Goal: Check status: Check status

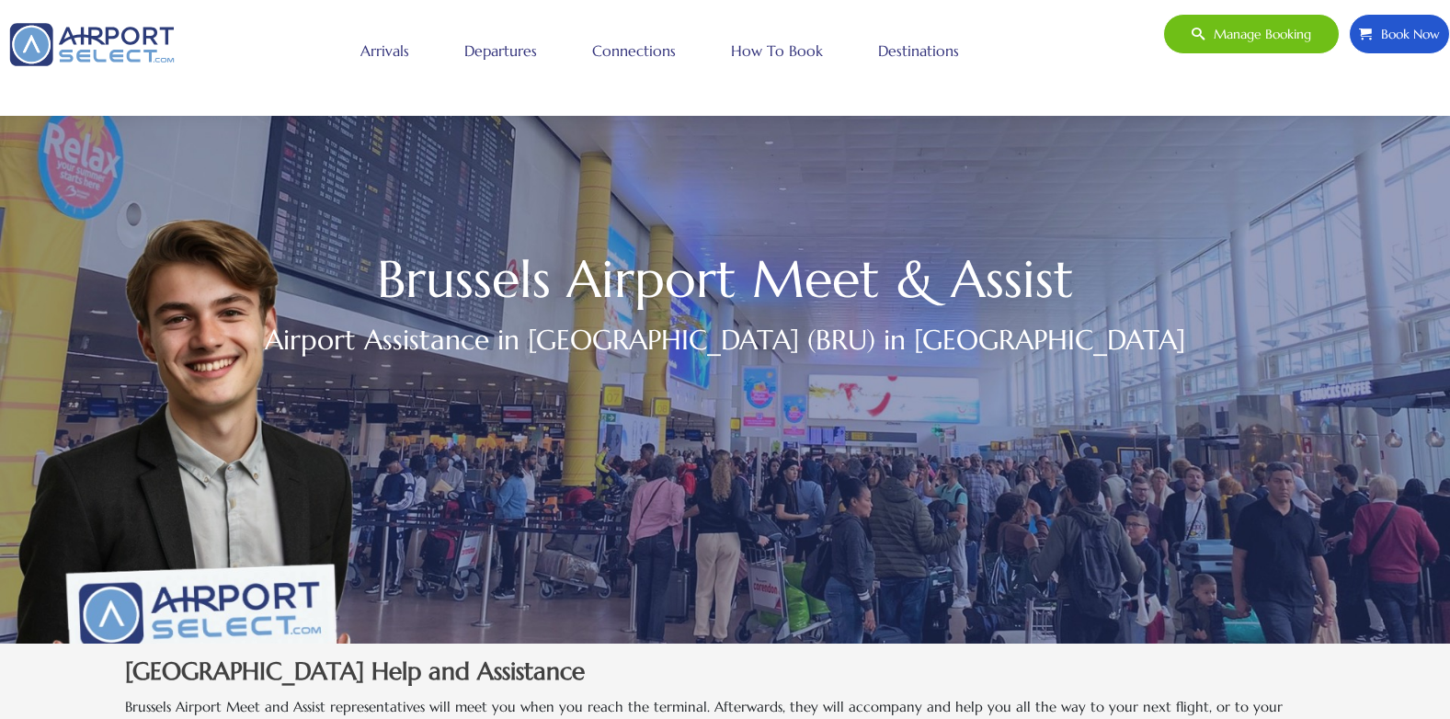
click at [399, 51] on link "Arrivals" at bounding box center [385, 51] width 58 height 46
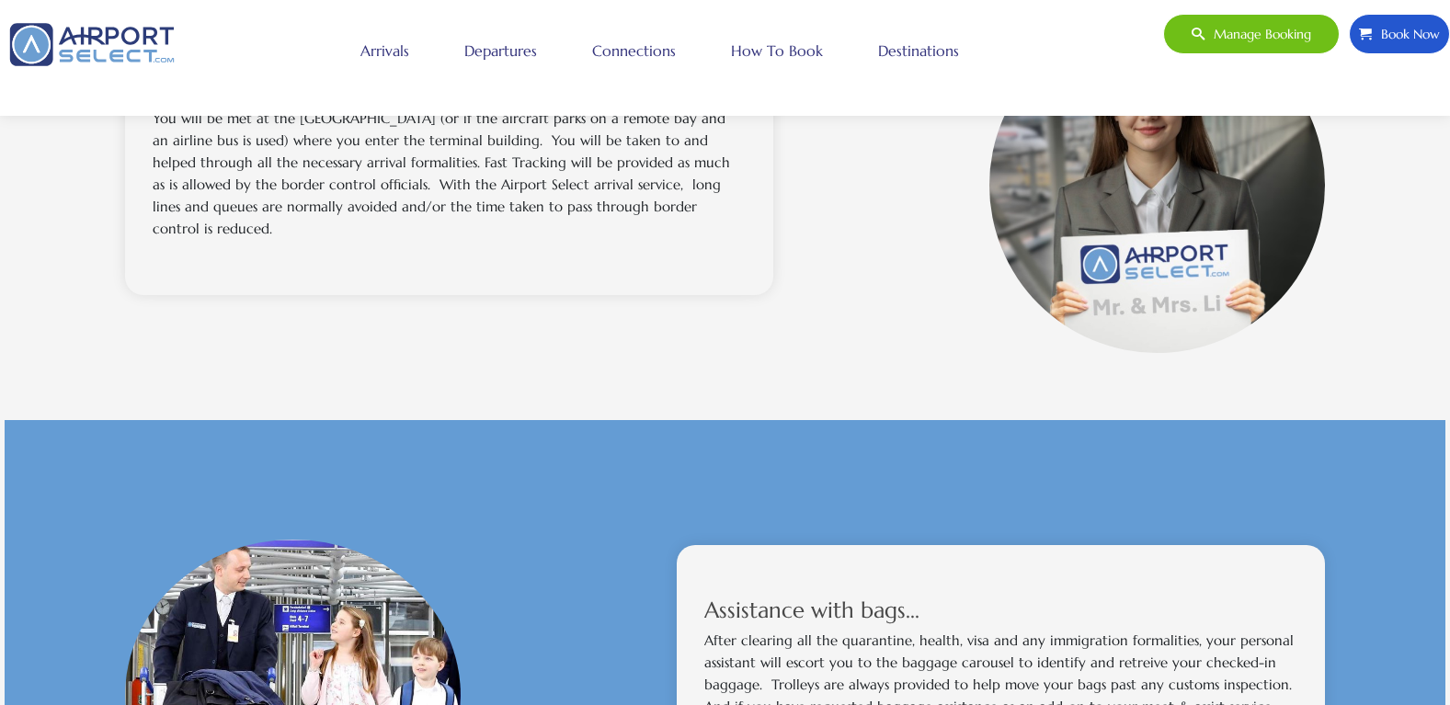
scroll to position [441, 0]
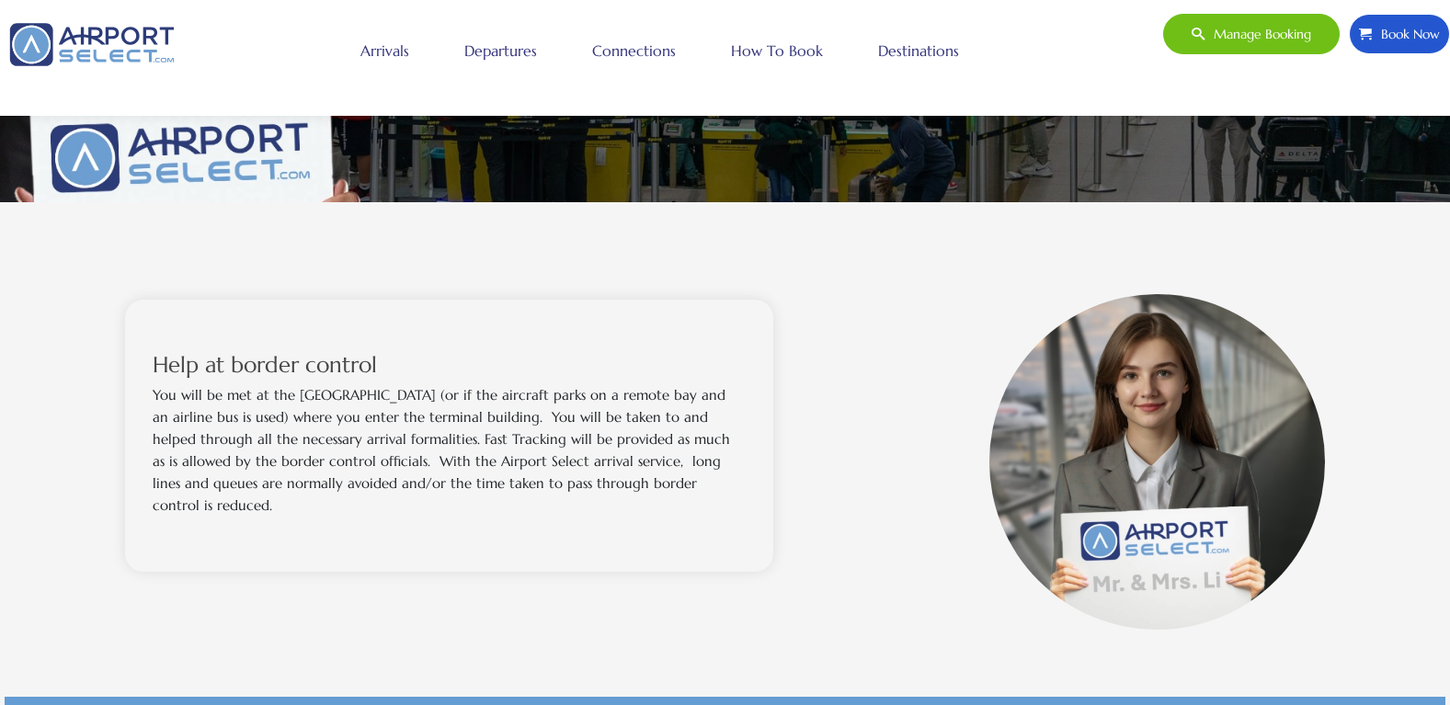
click at [1243, 27] on span "Manage booking" at bounding box center [1258, 34] width 107 height 39
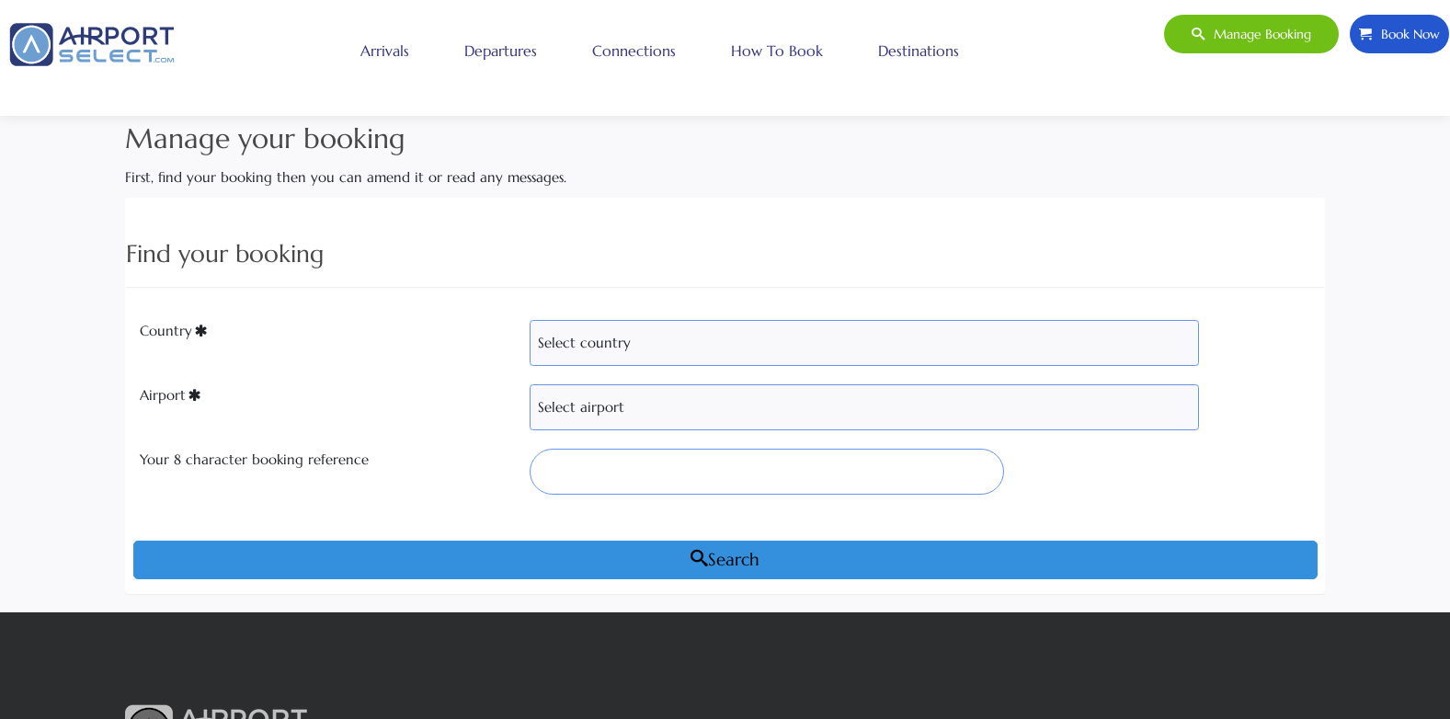
scroll to position [276, 0]
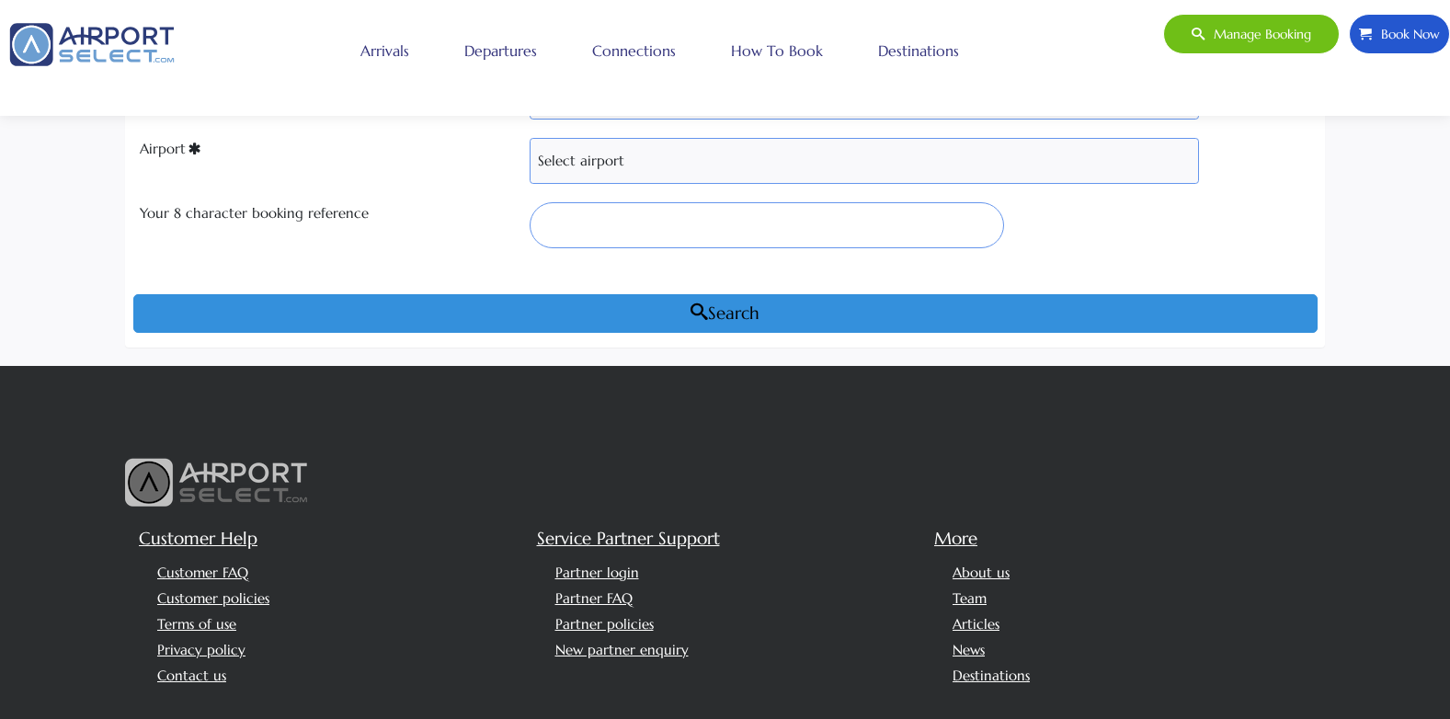
click at [1392, 286] on div "Manage your booking First, find your booking then you can amend it or read any …" at bounding box center [725, 118] width 1450 height 495
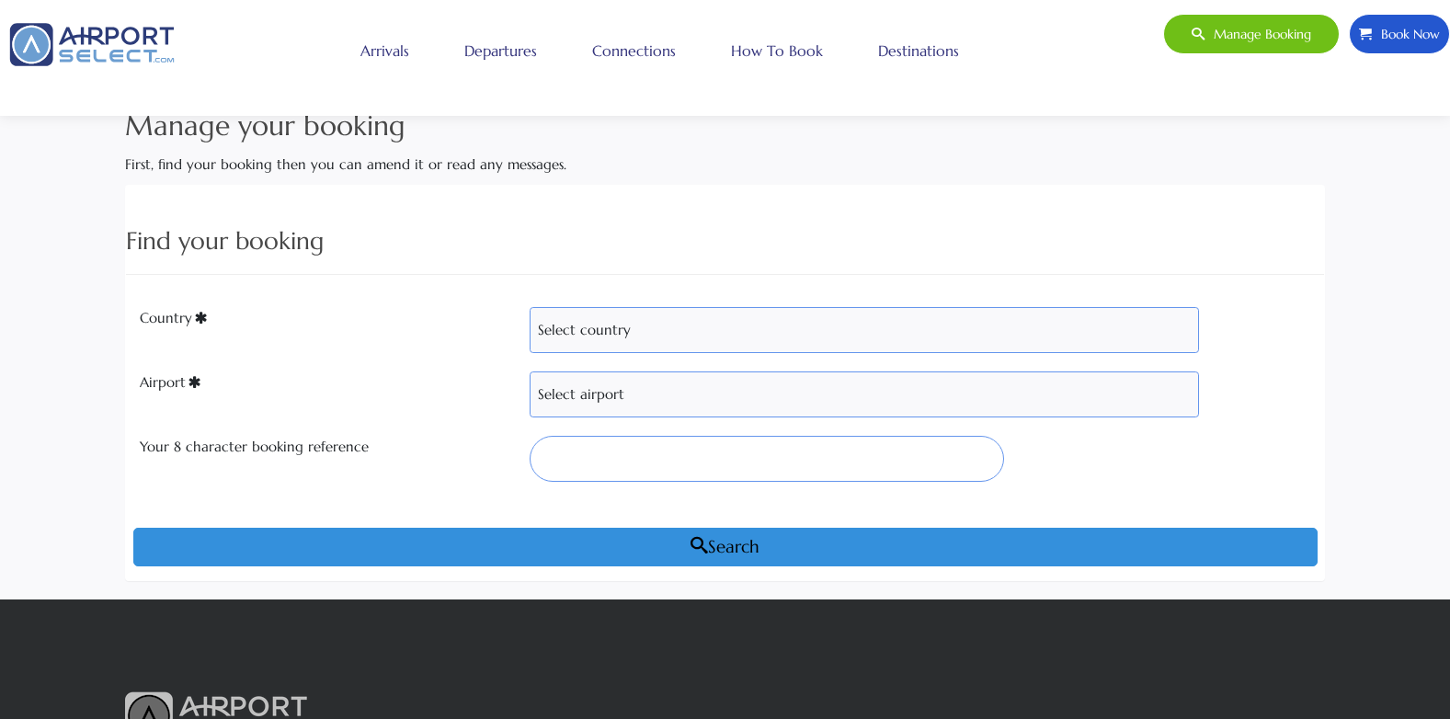
scroll to position [0, 0]
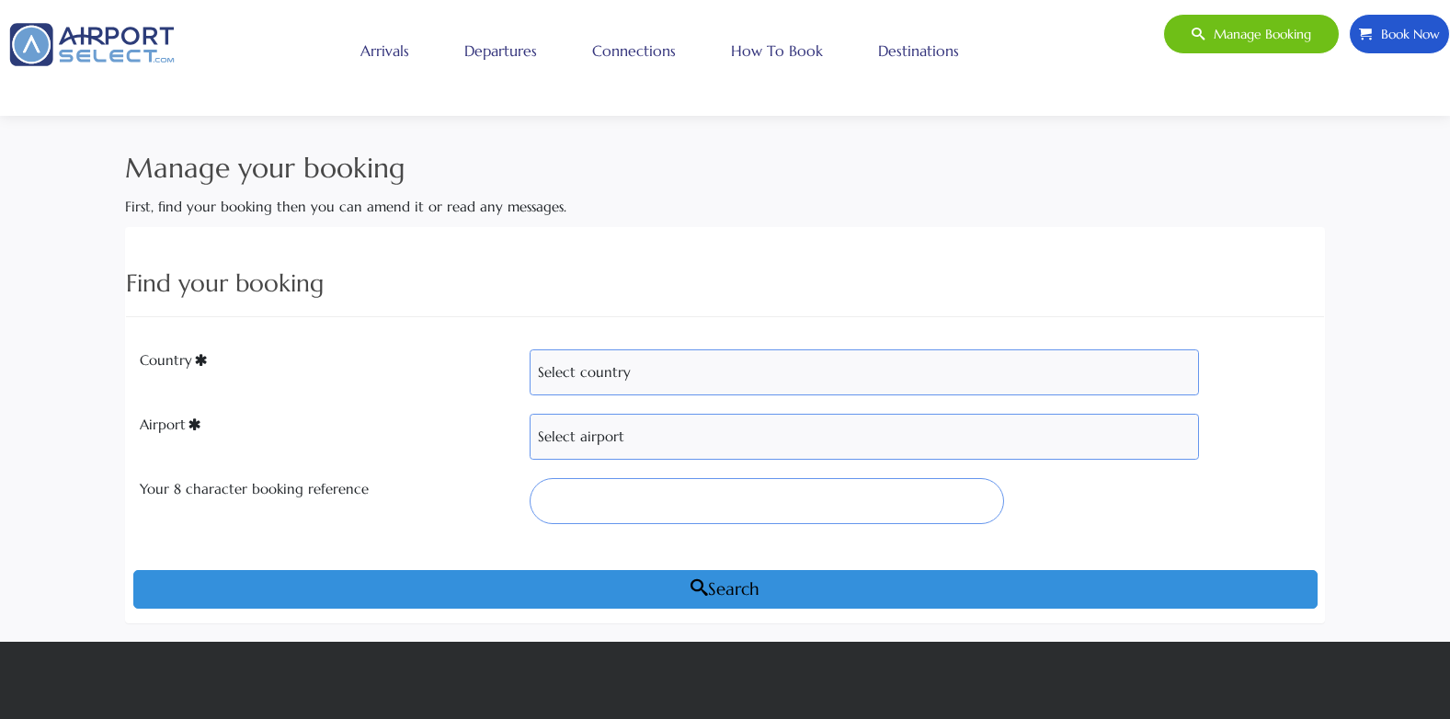
click at [884, 56] on link "Destinations" at bounding box center [919, 51] width 90 height 46
